Goal: Check status: Check status

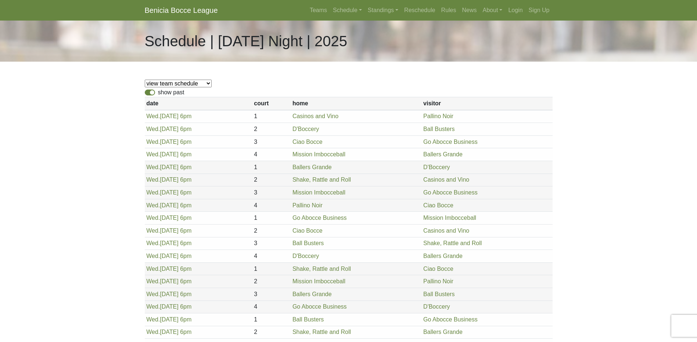
click at [202, 83] on select "view team schedule Shake, Rattle and Roll Pallino Noir D'Boccery Go Abocce Busi…" at bounding box center [178, 84] width 67 height 8
select select "1848"
click at [145, 80] on select "view team schedule Shake, Rattle and Roll Pallino Noir D'Boccery Go Abocce Busi…" at bounding box center [178, 84] width 67 height 8
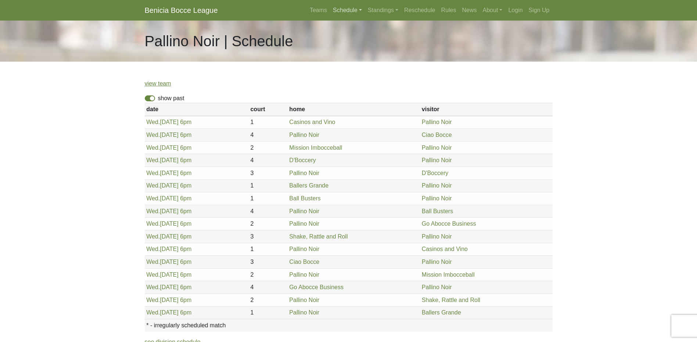
click at [355, 12] on link "Schedule" at bounding box center [347, 10] width 35 height 15
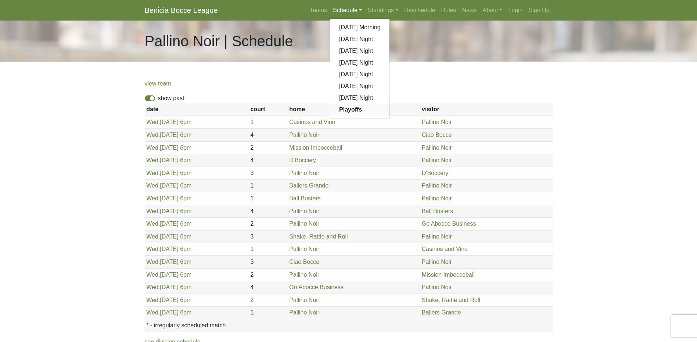
click at [349, 112] on strong "Playoffs" at bounding box center [350, 110] width 23 height 6
